Goal: Information Seeking & Learning: Check status

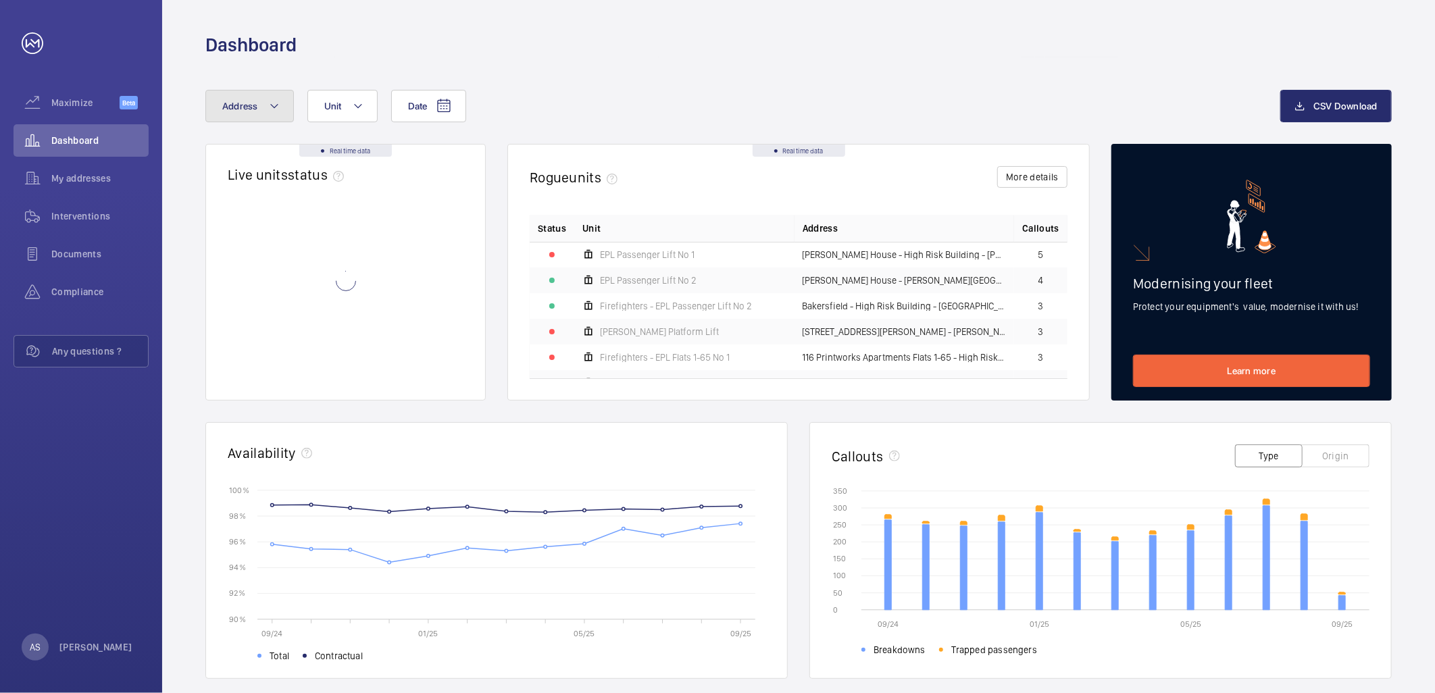
click at [245, 105] on span "Address" at bounding box center [240, 106] width 36 height 11
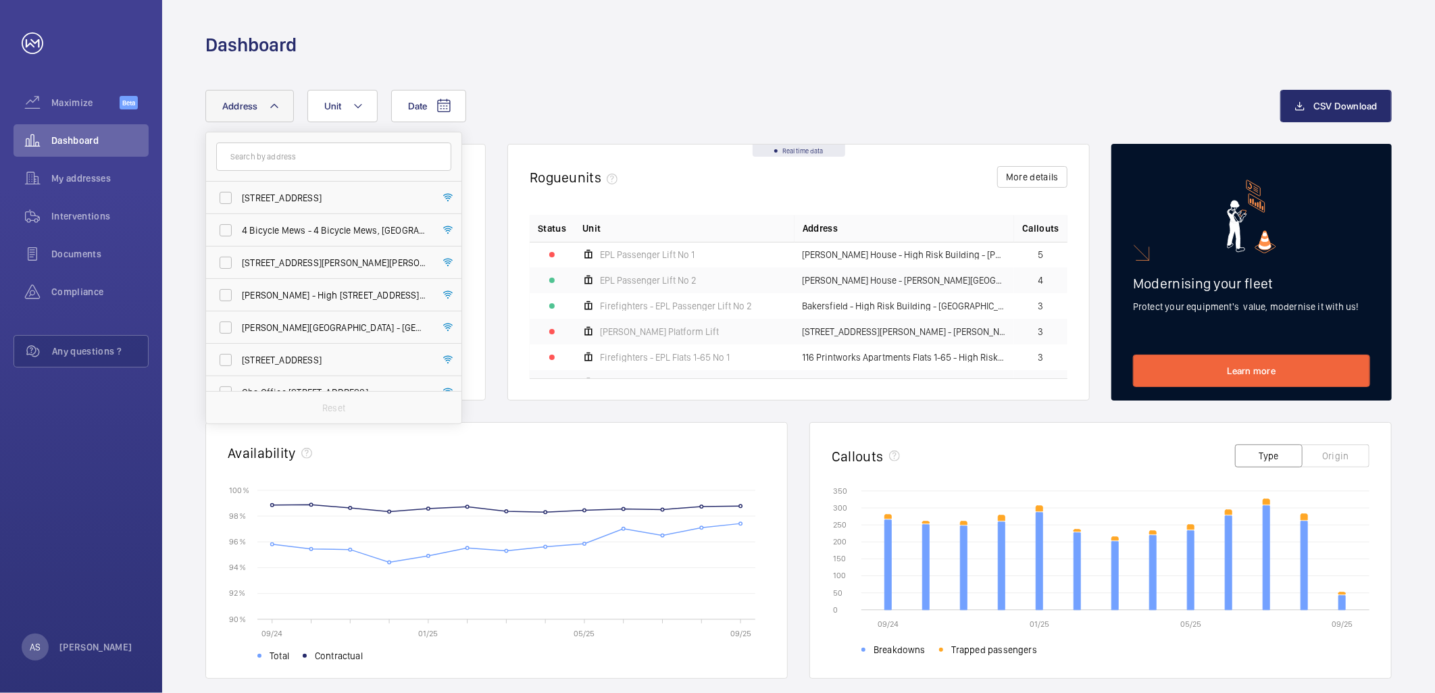
click at [286, 155] on input "text" at bounding box center [333, 157] width 235 height 28
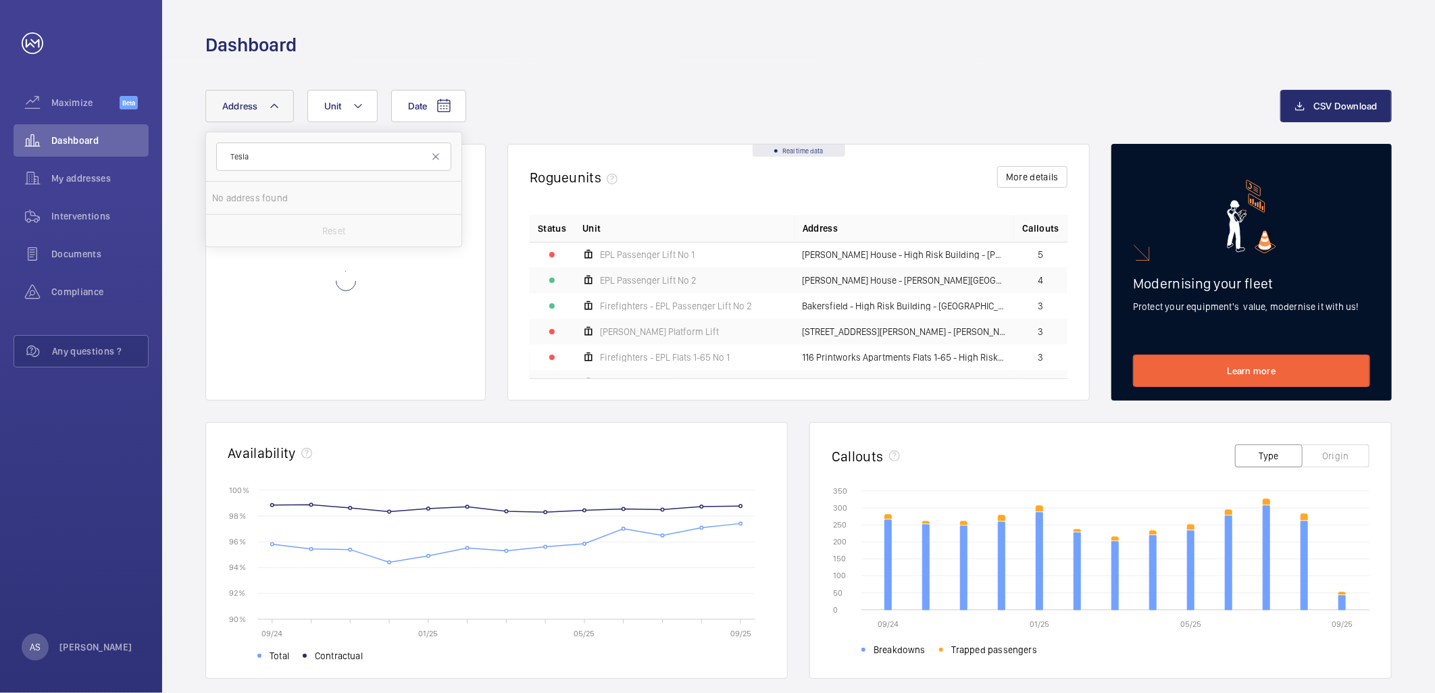
type input "Tesla"
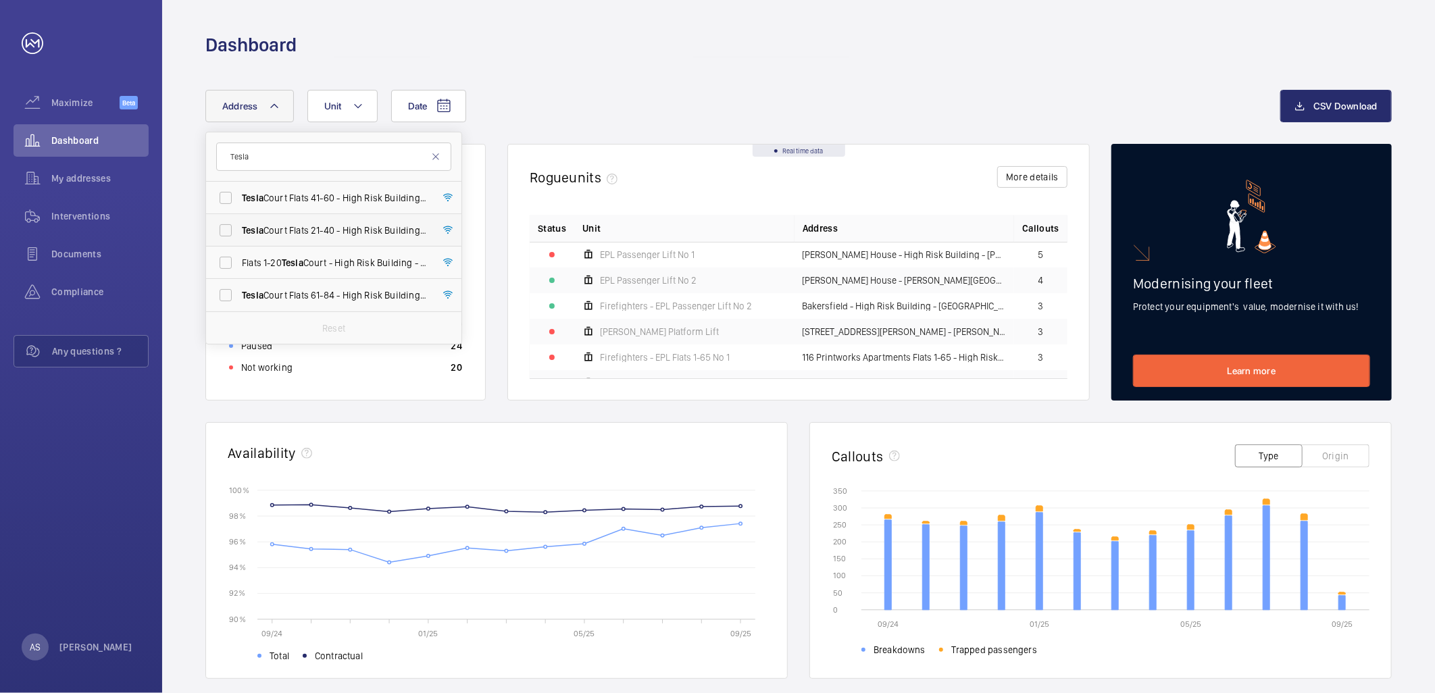
click at [305, 226] on span "Tesla Court Flats 21-40 - High Risk Building - [STREET_ADDRESS]" at bounding box center [335, 231] width 186 height 14
click at [239, 226] on input "Tesla Court Flats 21-40 - High Risk Building - [STREET_ADDRESS]" at bounding box center [225, 230] width 27 height 27
checkbox input "true"
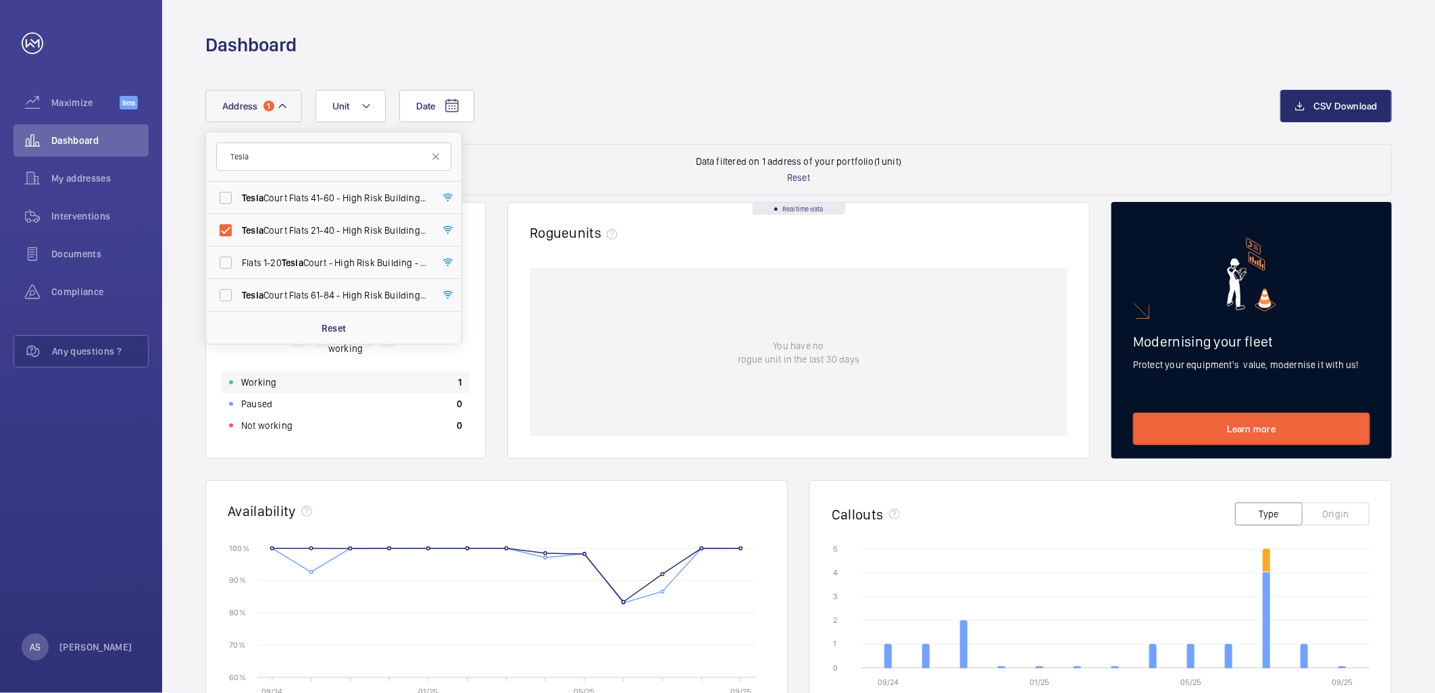
click at [442, 382] on div "Working 1" at bounding box center [345, 383] width 249 height 22
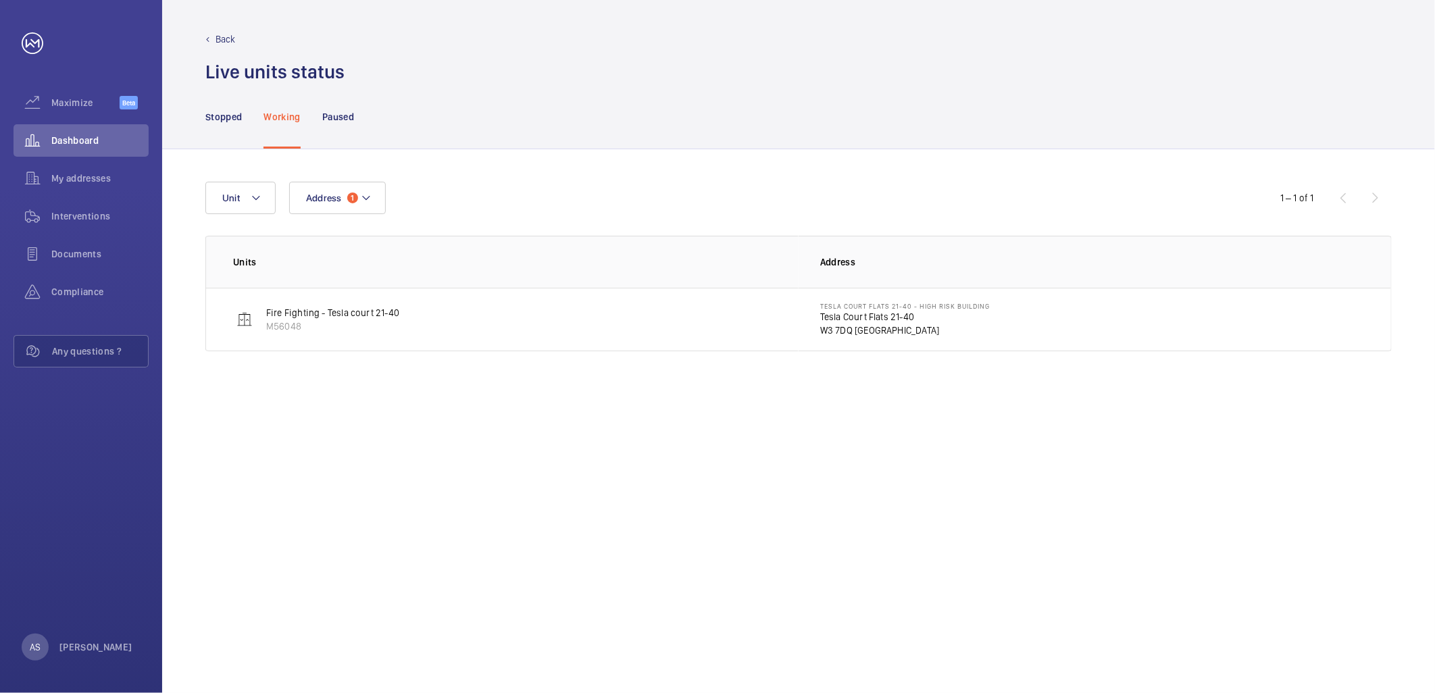
click at [854, 321] on p "Tesla Court Flats 21-40" at bounding box center [905, 317] width 170 height 14
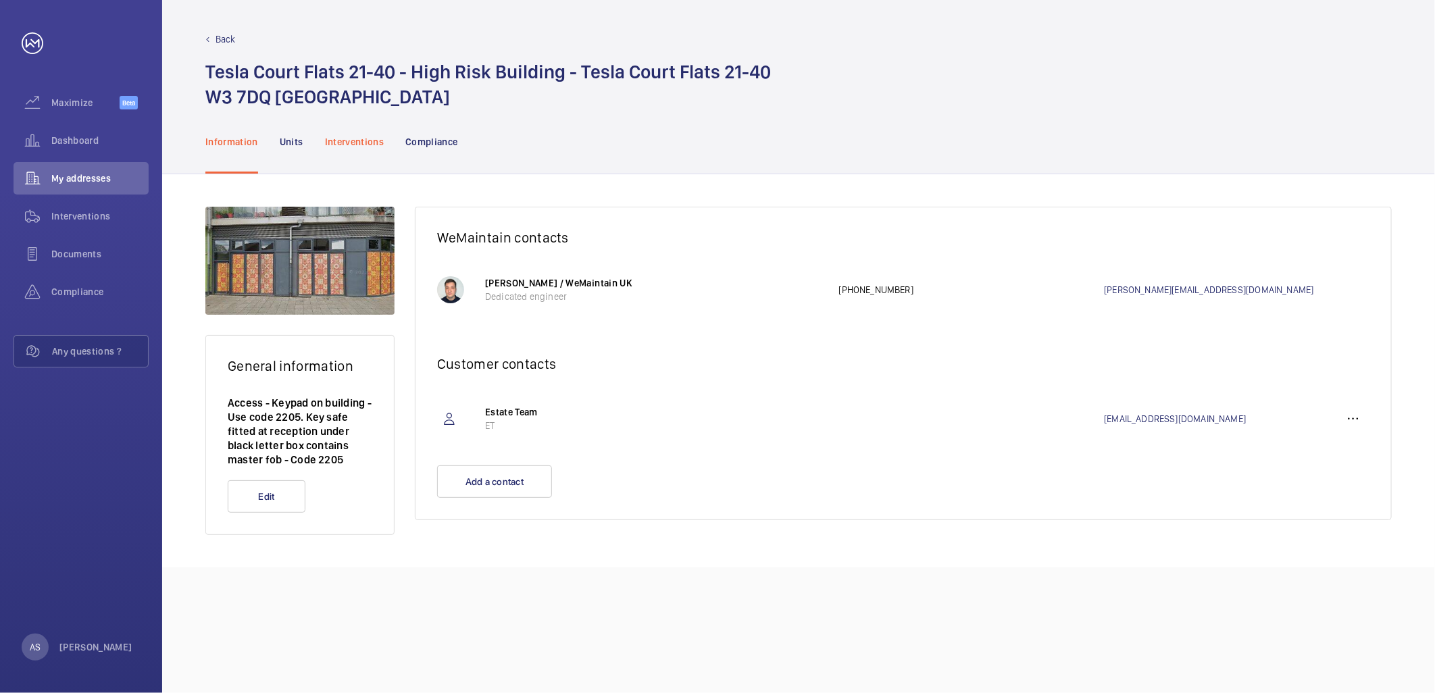
click at [359, 145] on p "Interventions" at bounding box center [354, 142] width 59 height 14
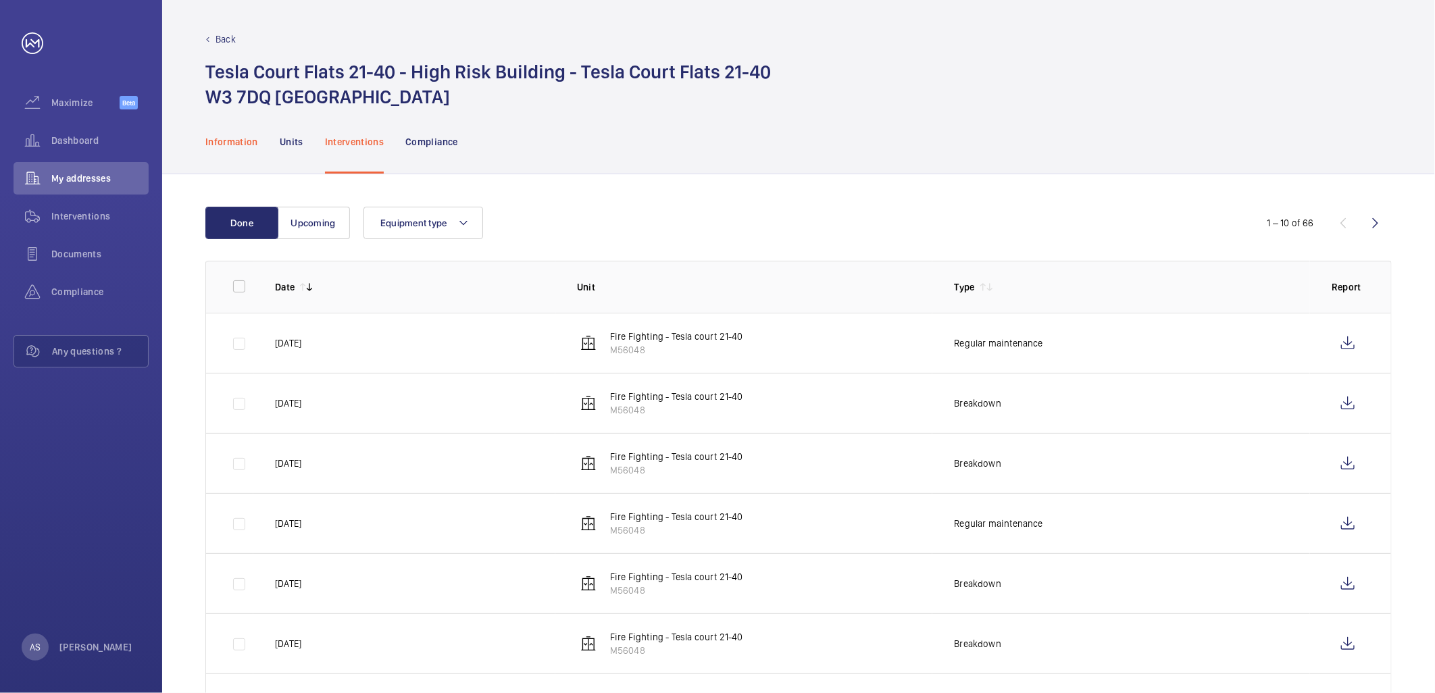
click at [235, 135] on p "Information" at bounding box center [231, 142] width 53 height 14
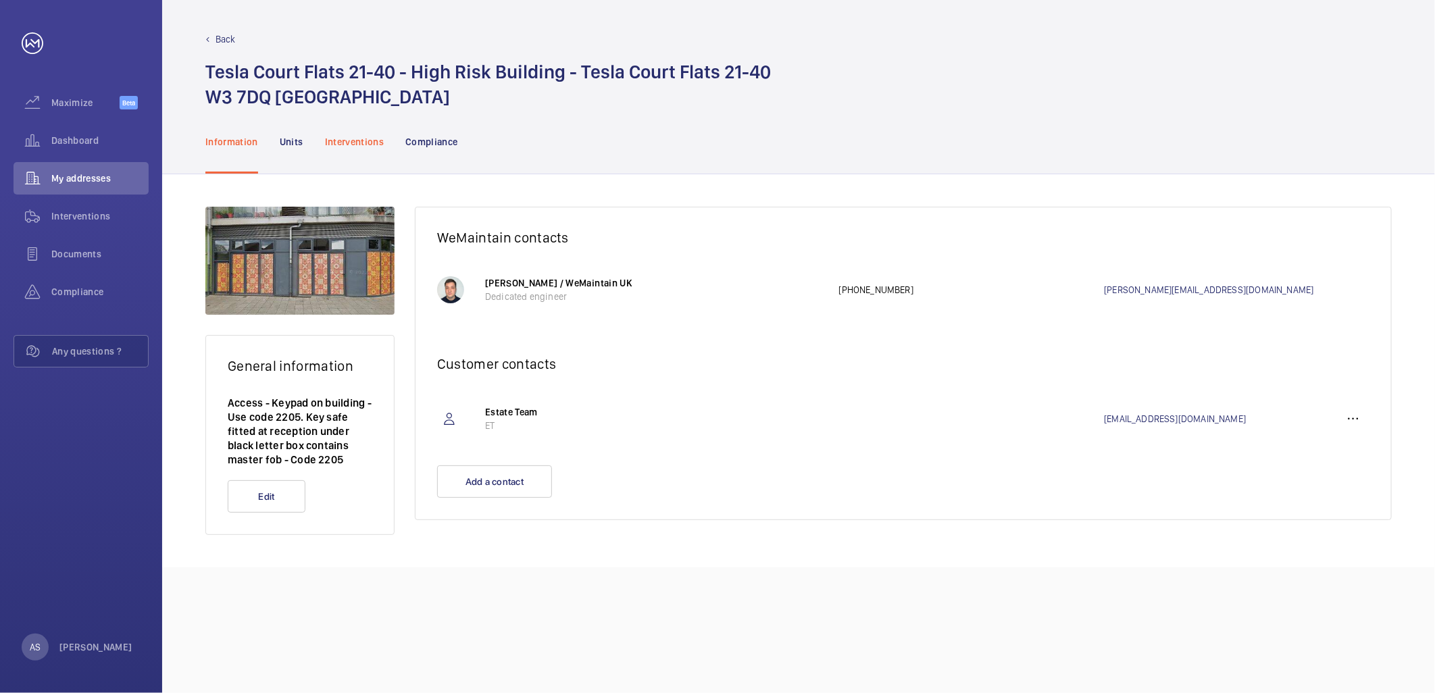
drag, startPoint x: 326, startPoint y: 134, endPoint x: 318, endPoint y: 139, distance: 10.3
click at [328, 135] on p "Interventions" at bounding box center [354, 142] width 59 height 14
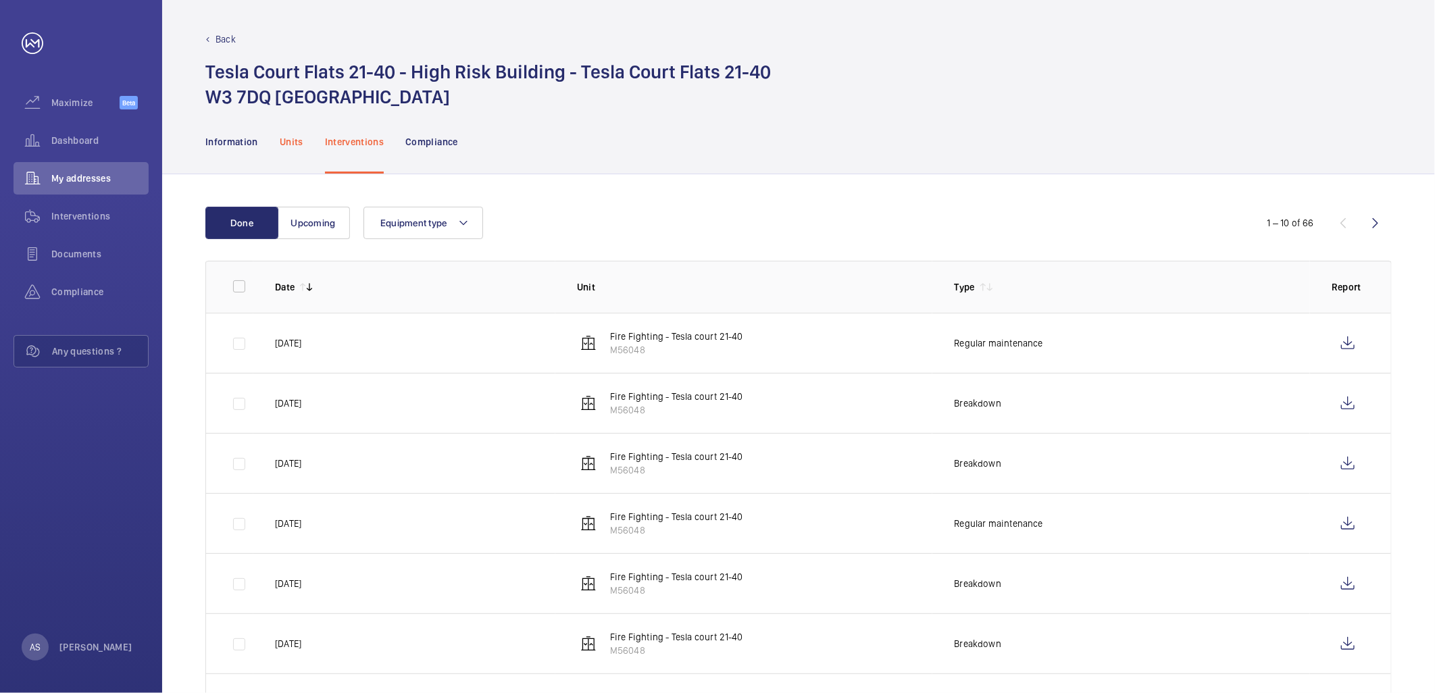
click at [287, 143] on p "Units" at bounding box center [292, 142] width 24 height 14
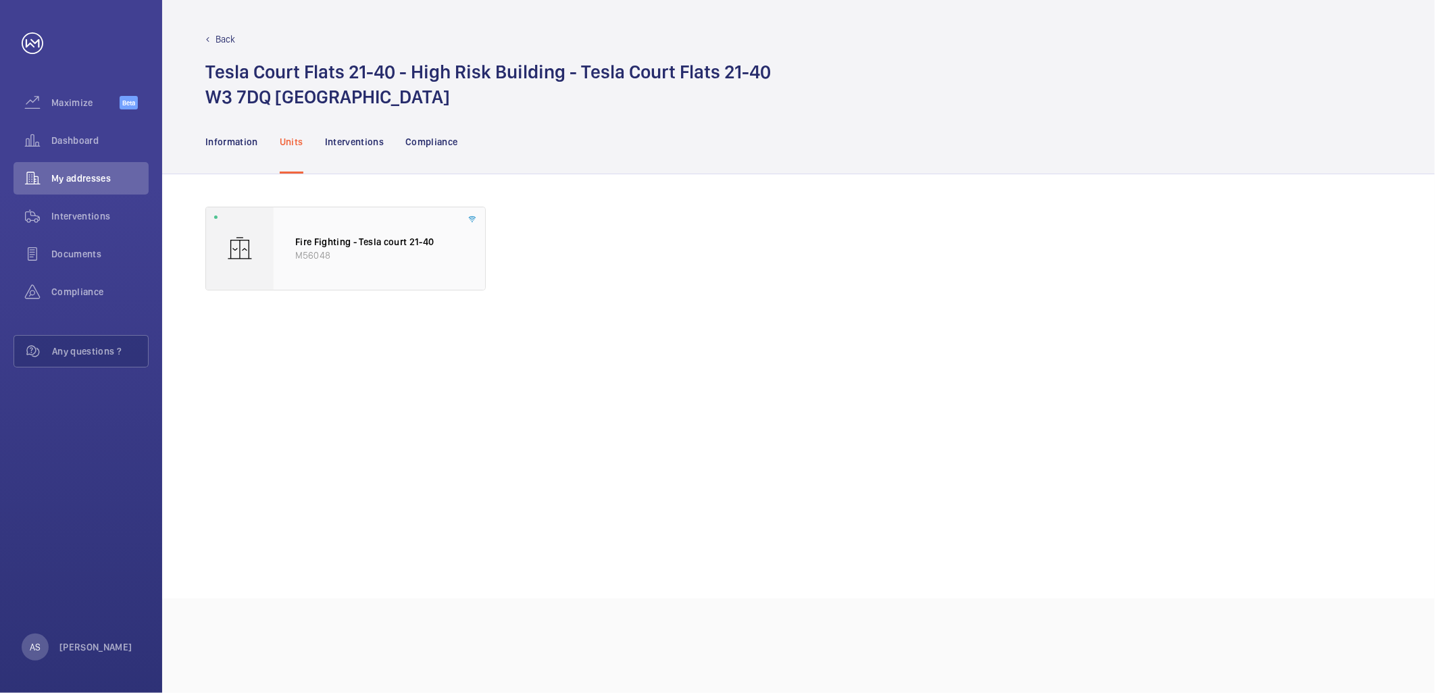
click at [336, 261] on p "M56048" at bounding box center [379, 256] width 168 height 14
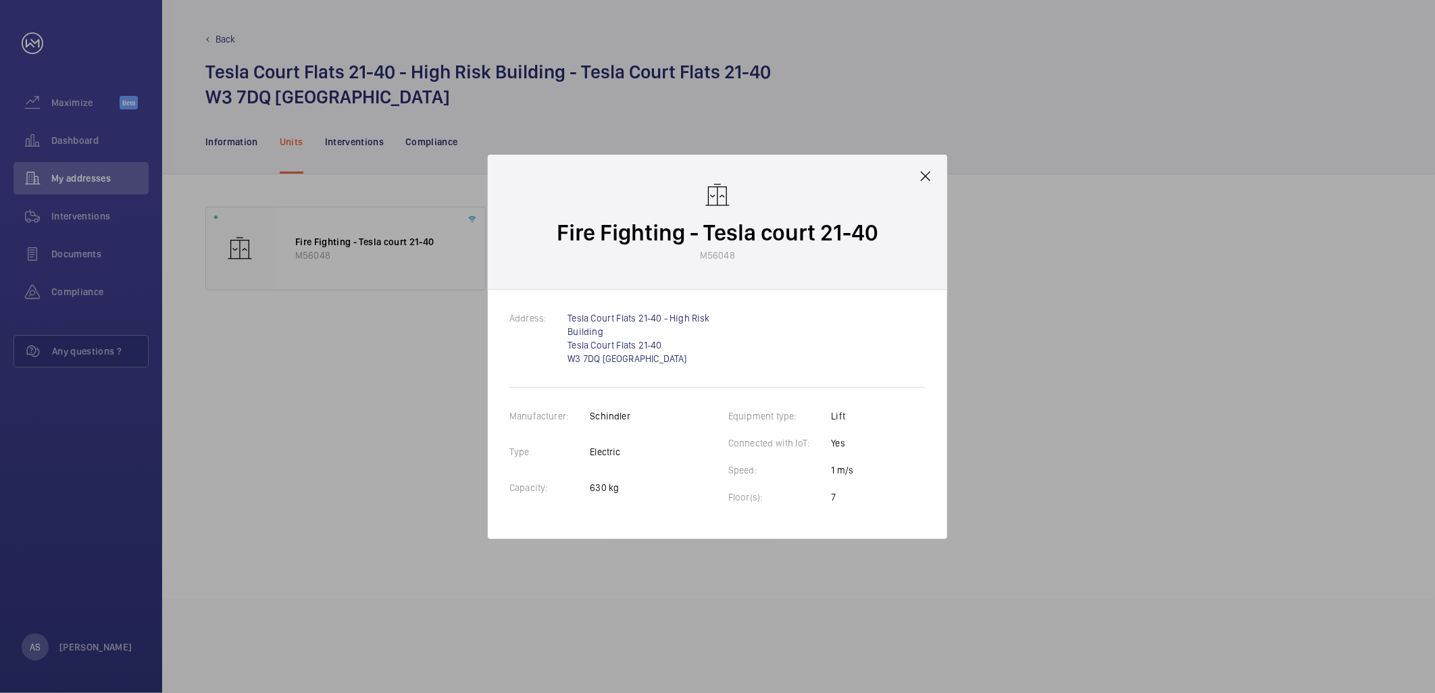
click at [928, 172] on mat-icon at bounding box center [925, 176] width 16 height 16
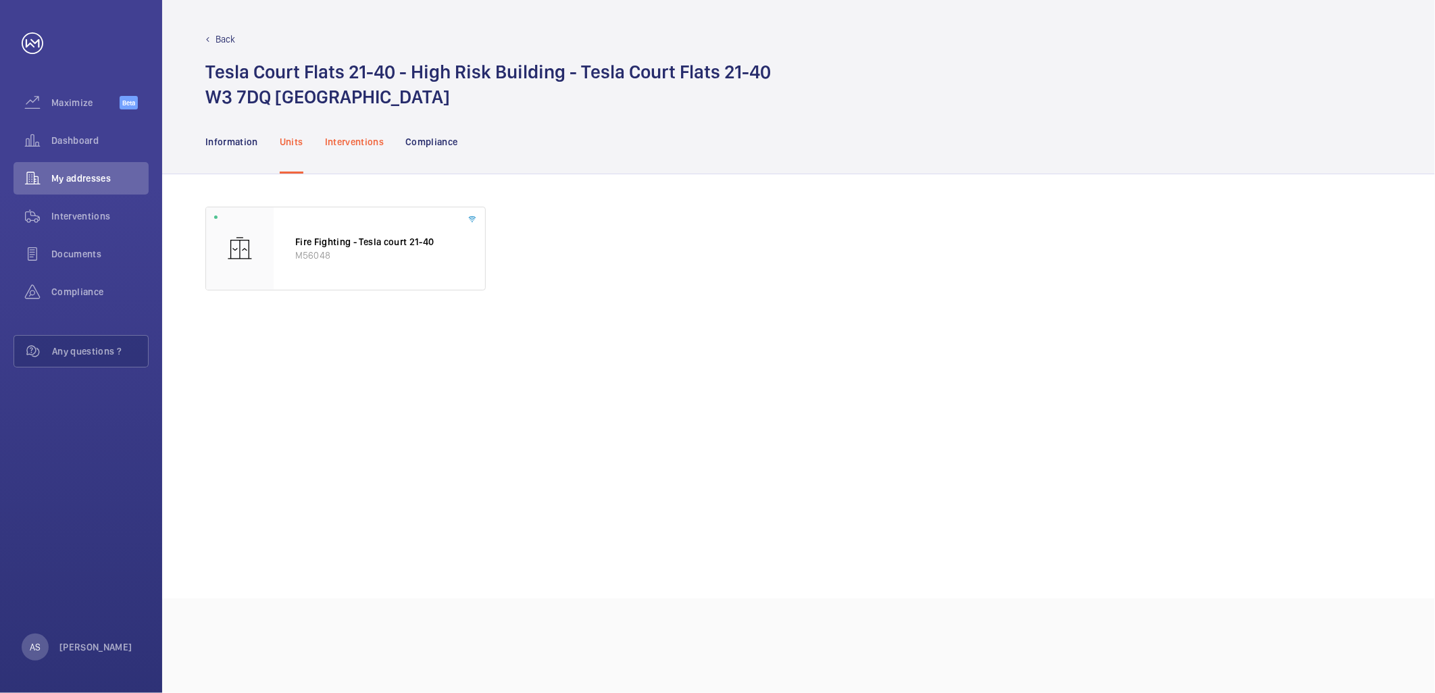
click at [358, 143] on p "Interventions" at bounding box center [354, 142] width 59 height 14
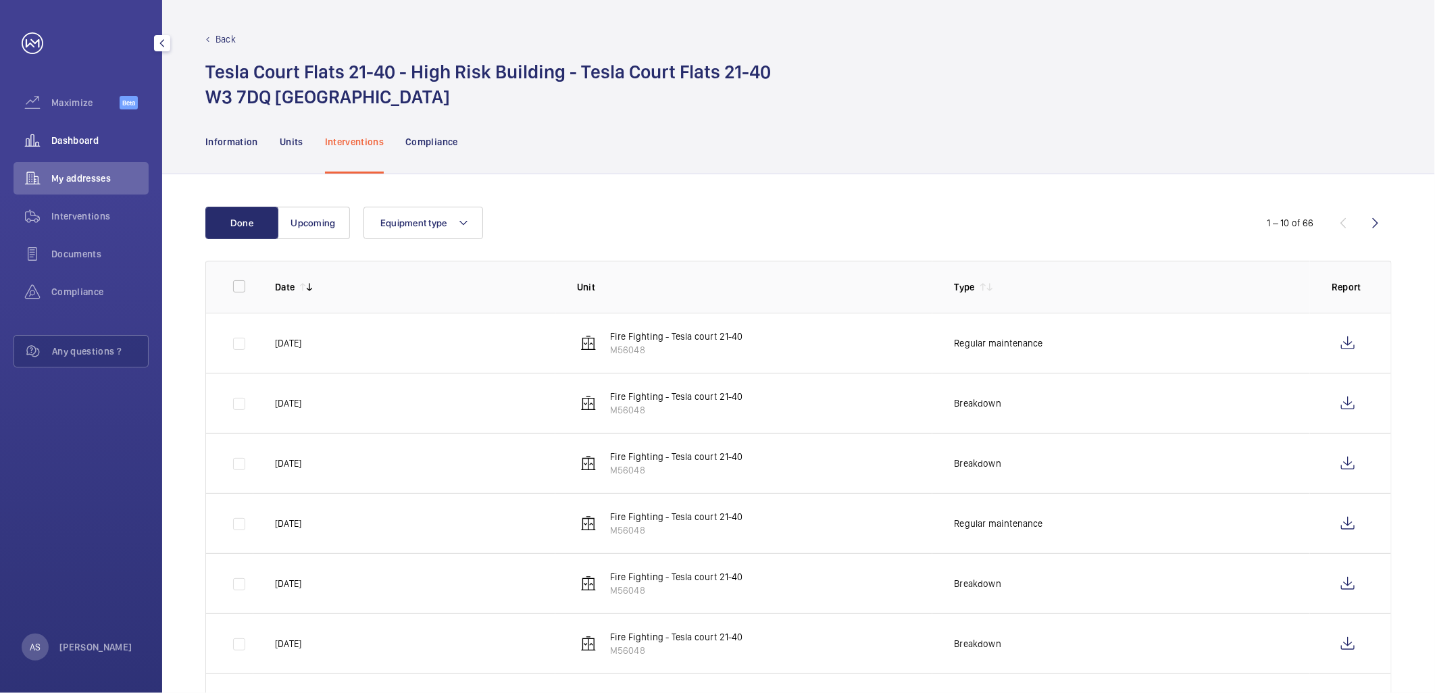
click at [66, 125] on nav "Maximize Beta Dashboard My addresses Interventions Documents Compliance Any que…" at bounding box center [81, 229] width 135 height 286
drag, startPoint x: 66, startPoint y: 128, endPoint x: 82, endPoint y: 140, distance: 19.9
click at [66, 130] on div "Dashboard" at bounding box center [81, 140] width 135 height 32
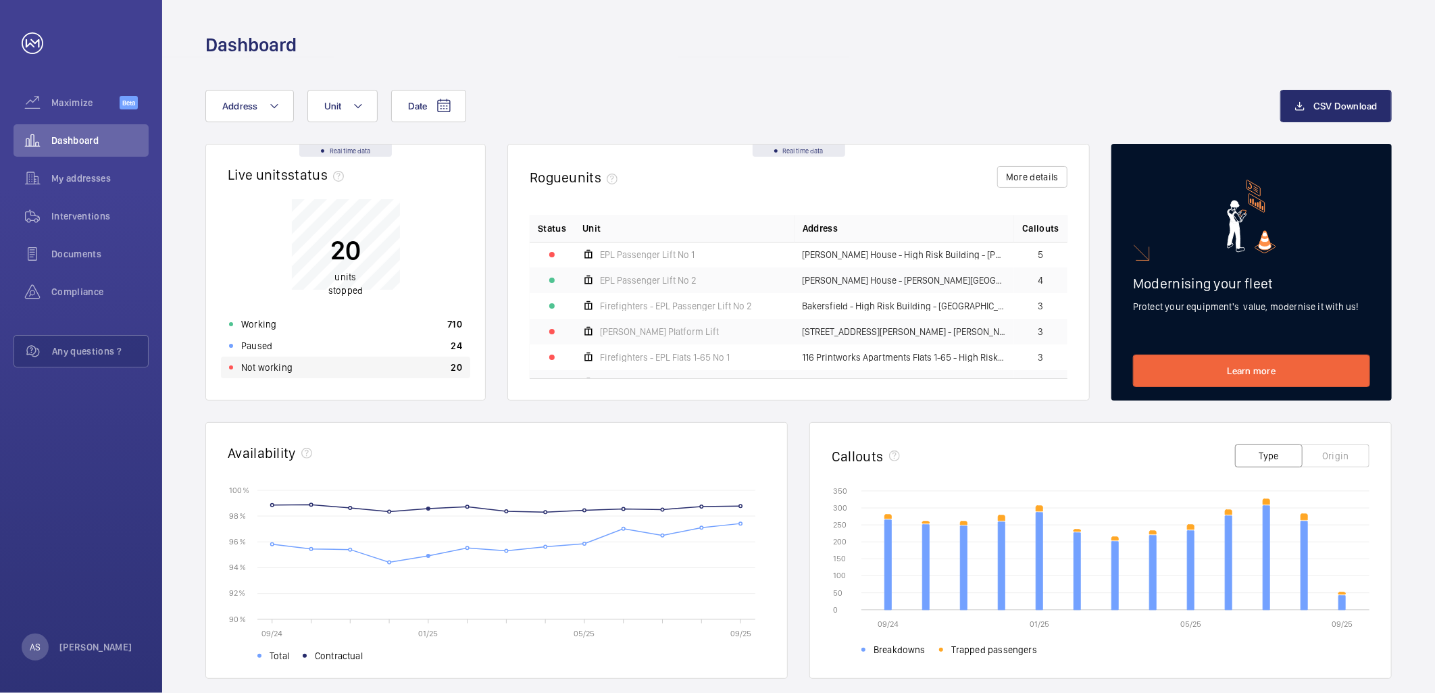
click at [409, 369] on div "Not working 20" at bounding box center [345, 368] width 249 height 22
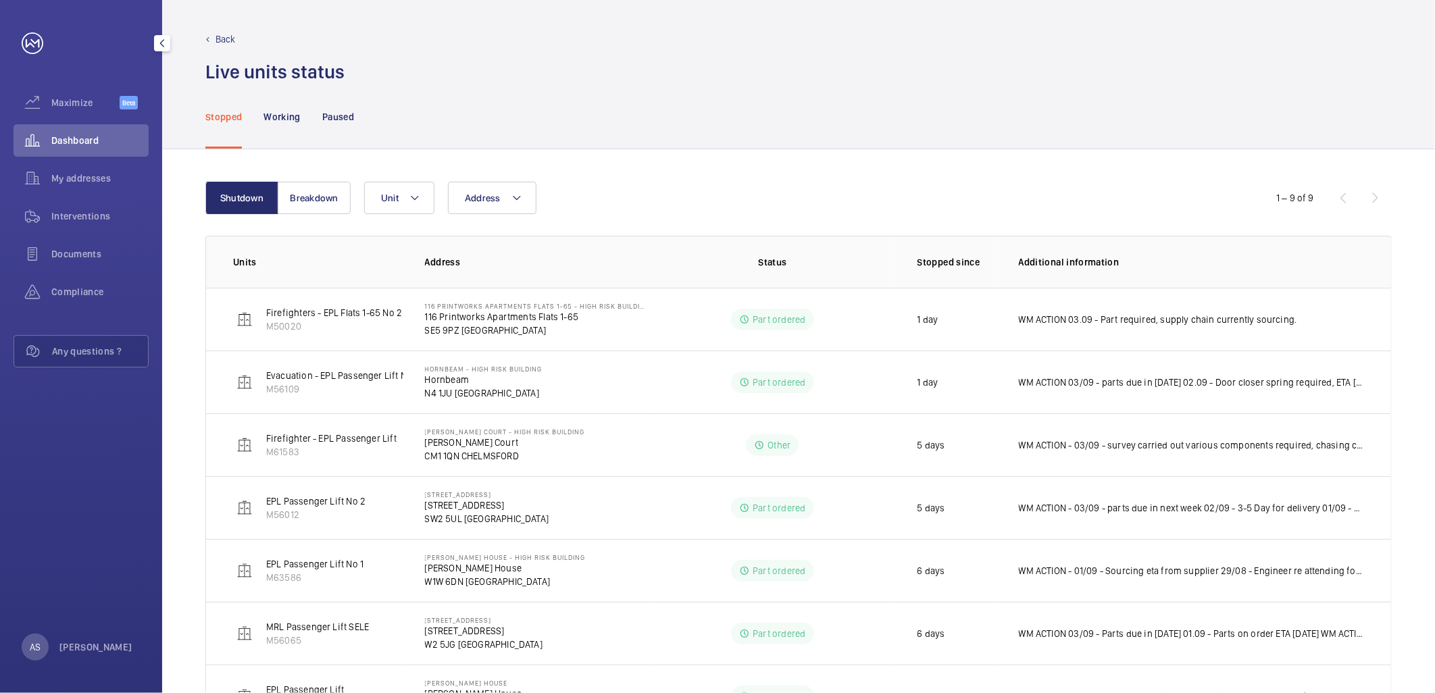
drag, startPoint x: 74, startPoint y: 135, endPoint x: 120, endPoint y: 136, distance: 45.9
click at [74, 135] on span "Dashboard" at bounding box center [99, 141] width 97 height 14
